Goal: Register for event/course

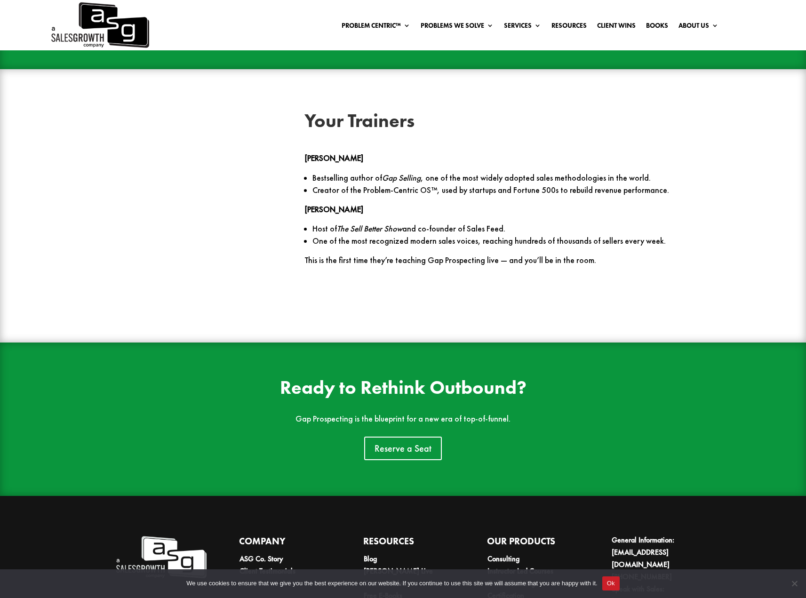
scroll to position [1371, 0]
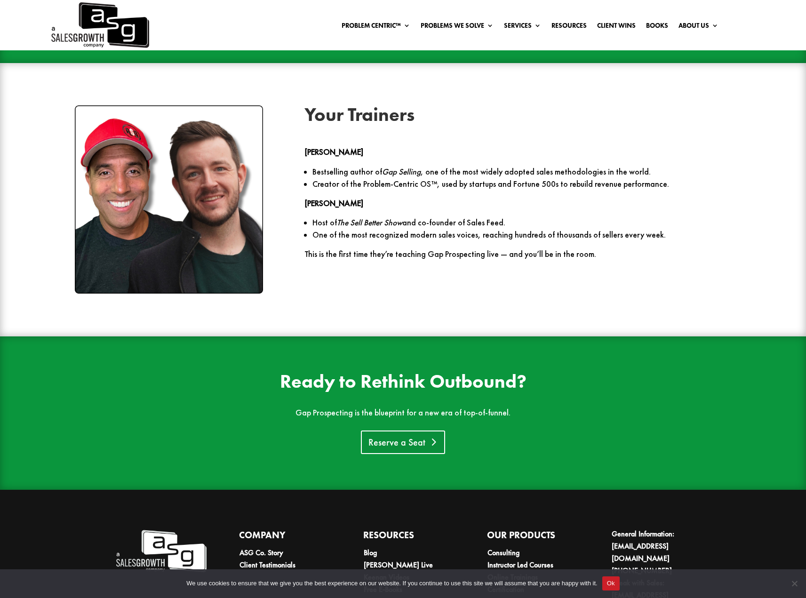
click at [397, 449] on link "Reserve a Seat" at bounding box center [403, 442] width 84 height 24
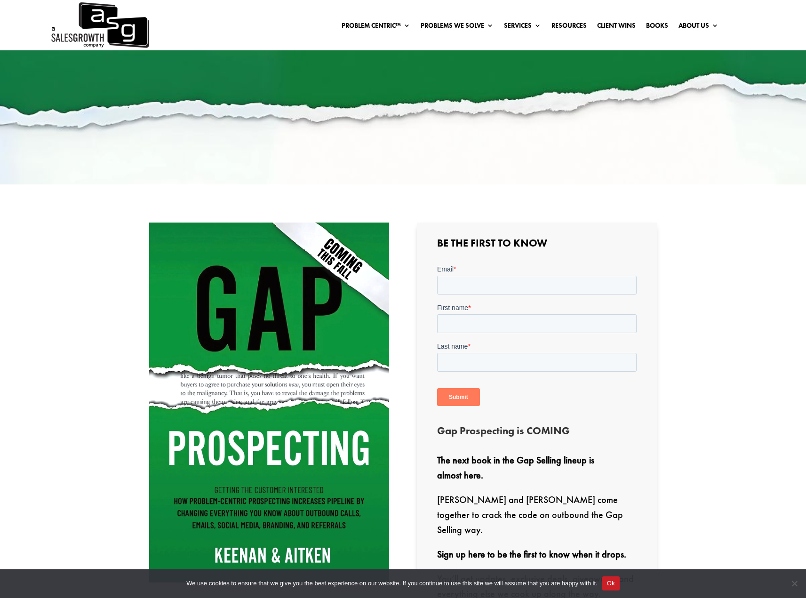
scroll to position [106, 0]
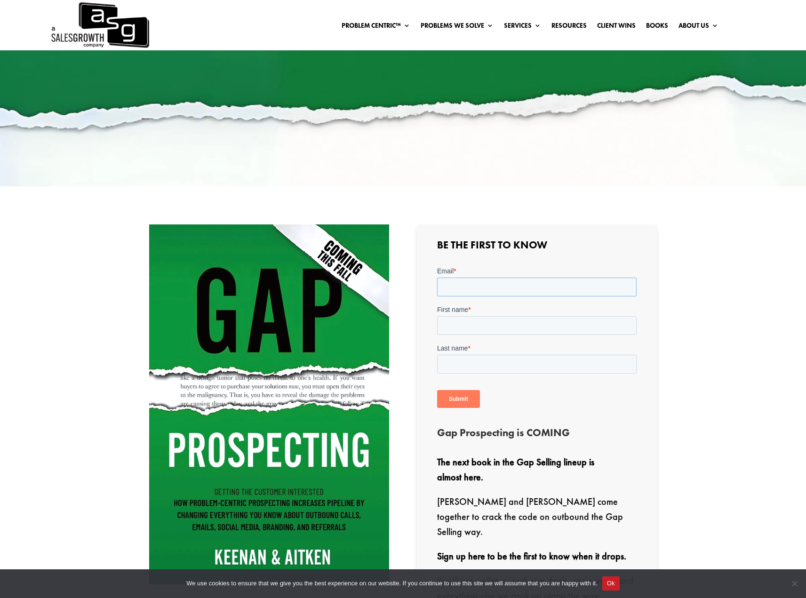
click at [452, 291] on input "Email *" at bounding box center [536, 286] width 199 height 19
type input "[EMAIL_ADDRESS][DOMAIN_NAME]"
click at [473, 324] on input "First name *" at bounding box center [536, 325] width 199 height 19
type input "JT"
click at [466, 354] on div "Last name *" at bounding box center [536, 358] width 199 height 30
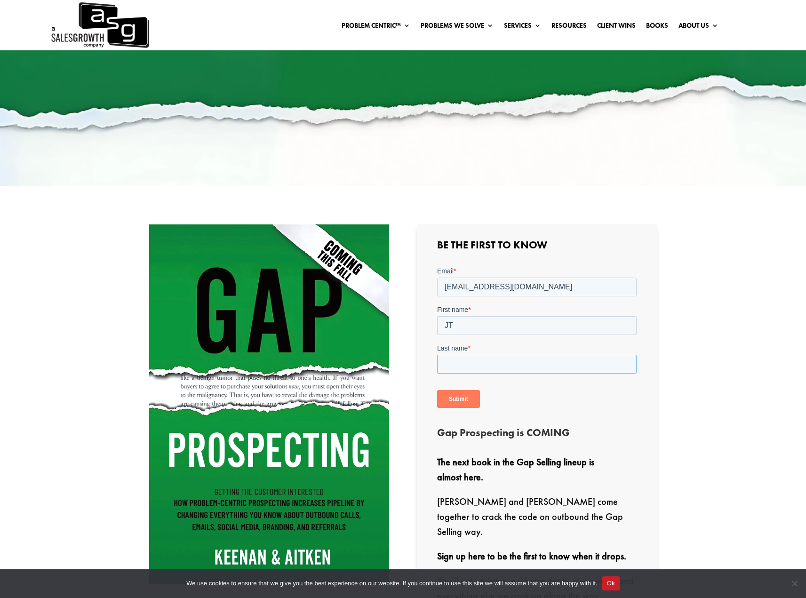
click at [466, 362] on input "Last name *" at bounding box center [536, 364] width 199 height 19
type input "[PERSON_NAME]"
click at [455, 396] on input "Submit" at bounding box center [458, 399] width 43 height 18
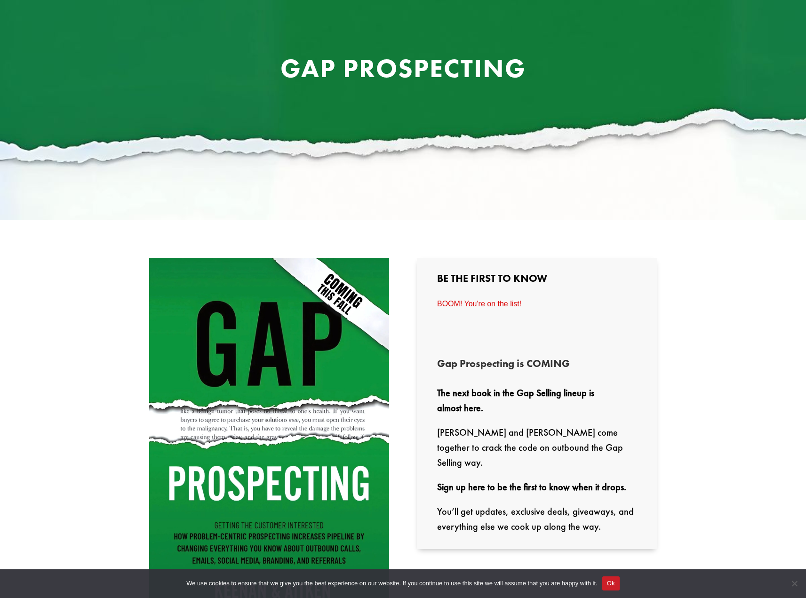
scroll to position [0, 0]
